Goal: Task Accomplishment & Management: Complete application form

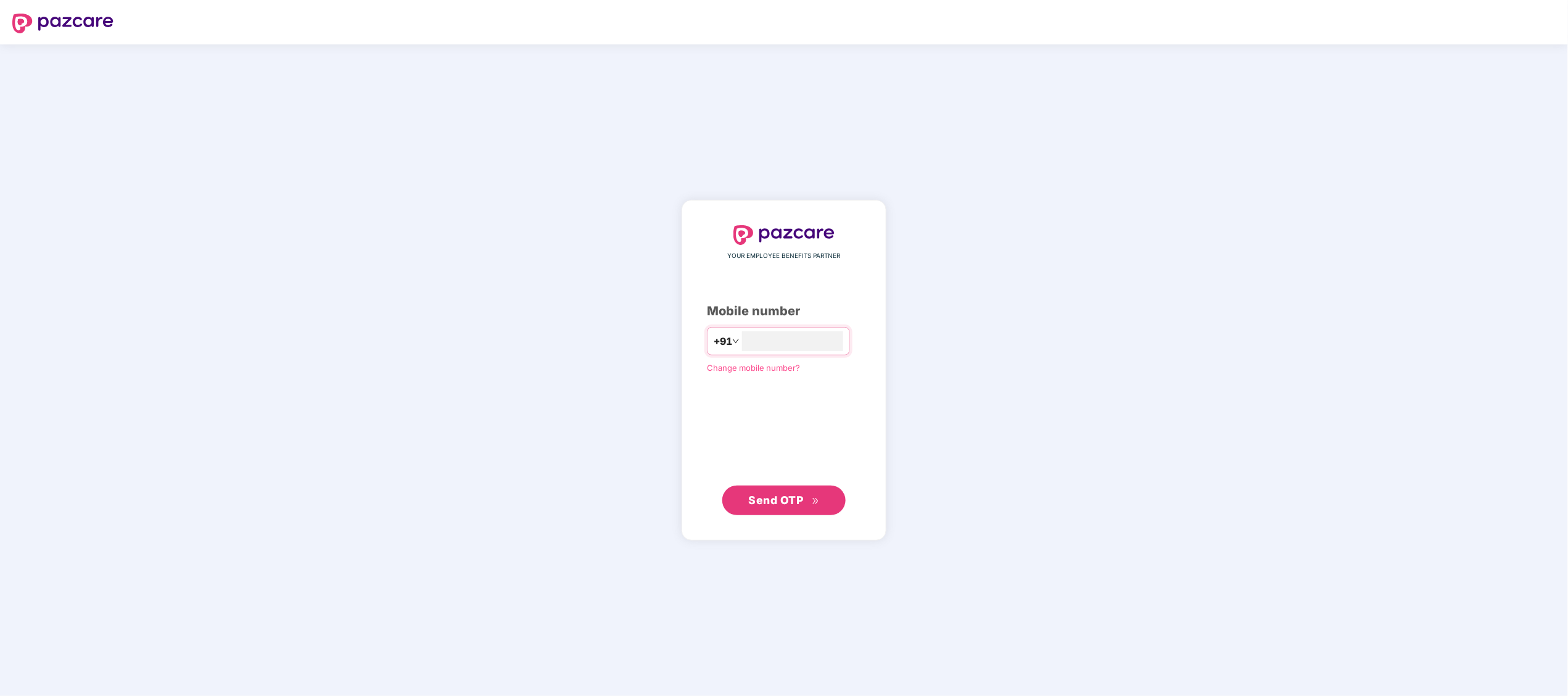
type input "**********"
click at [735, 502] on button "Send OTP" at bounding box center [783, 499] width 123 height 30
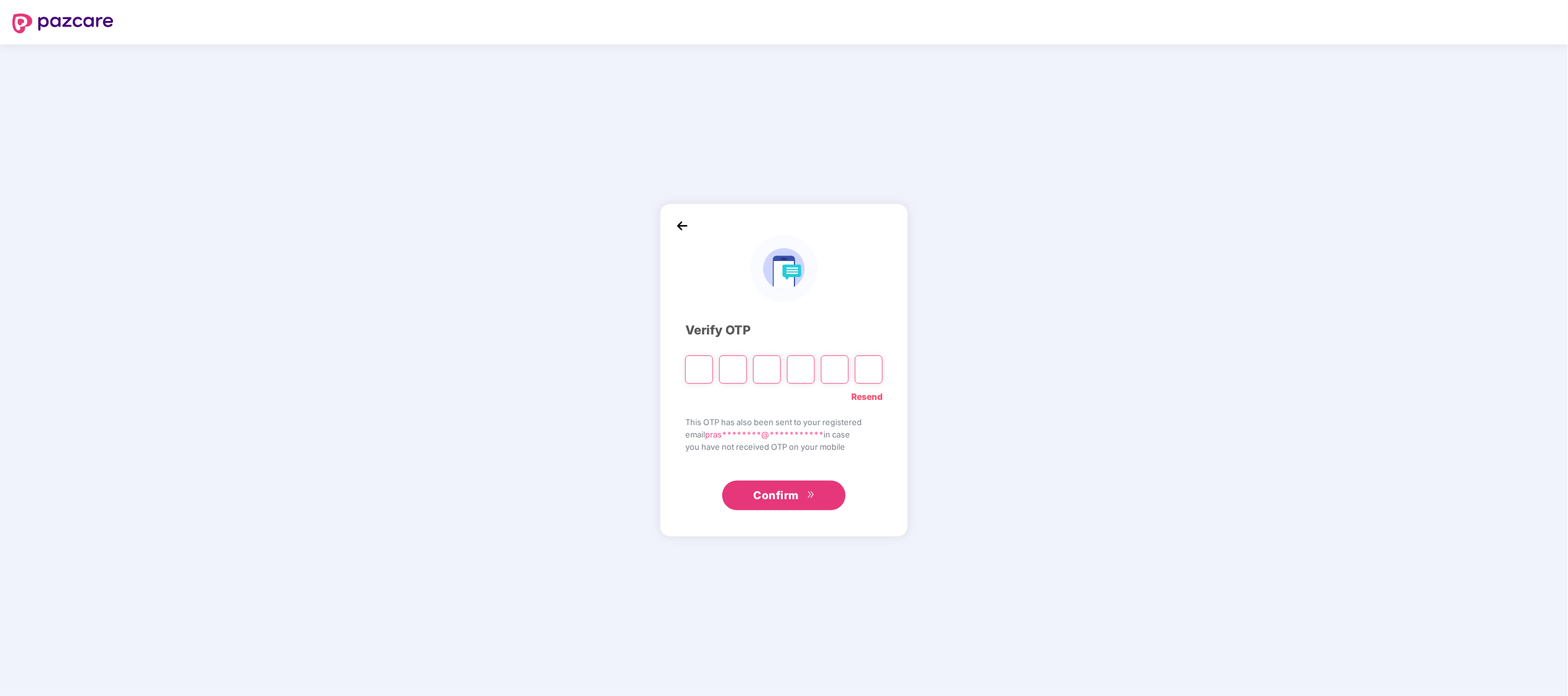
type input "*"
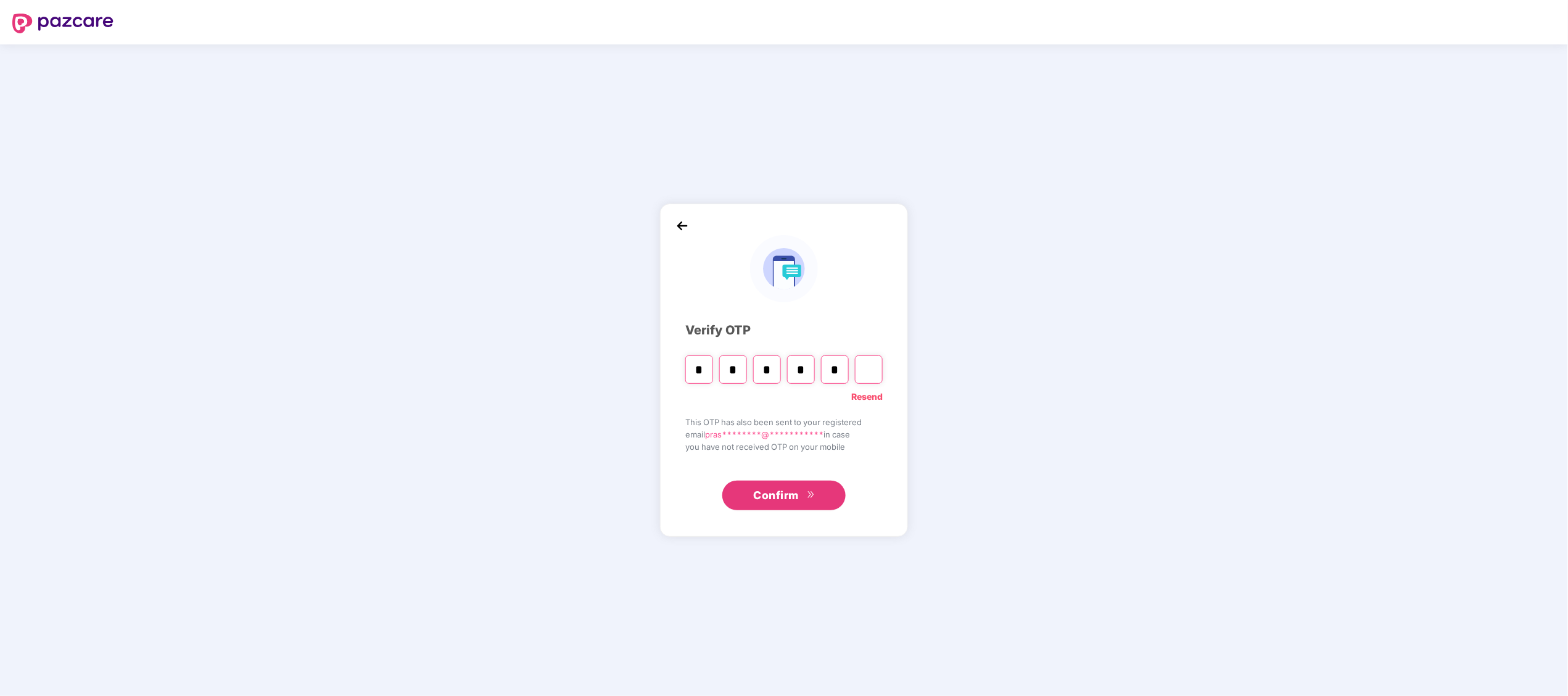
type input "*"
